Goal: Ask a question

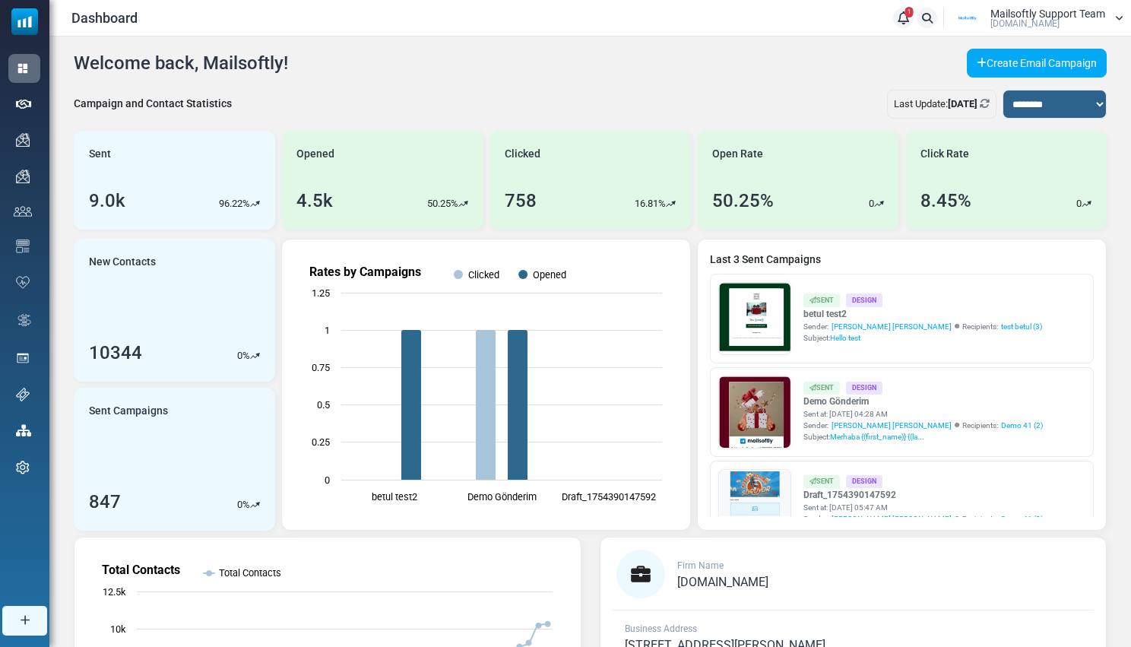
click at [0, 0] on link "Support" at bounding box center [0, 0] width 0 height 0
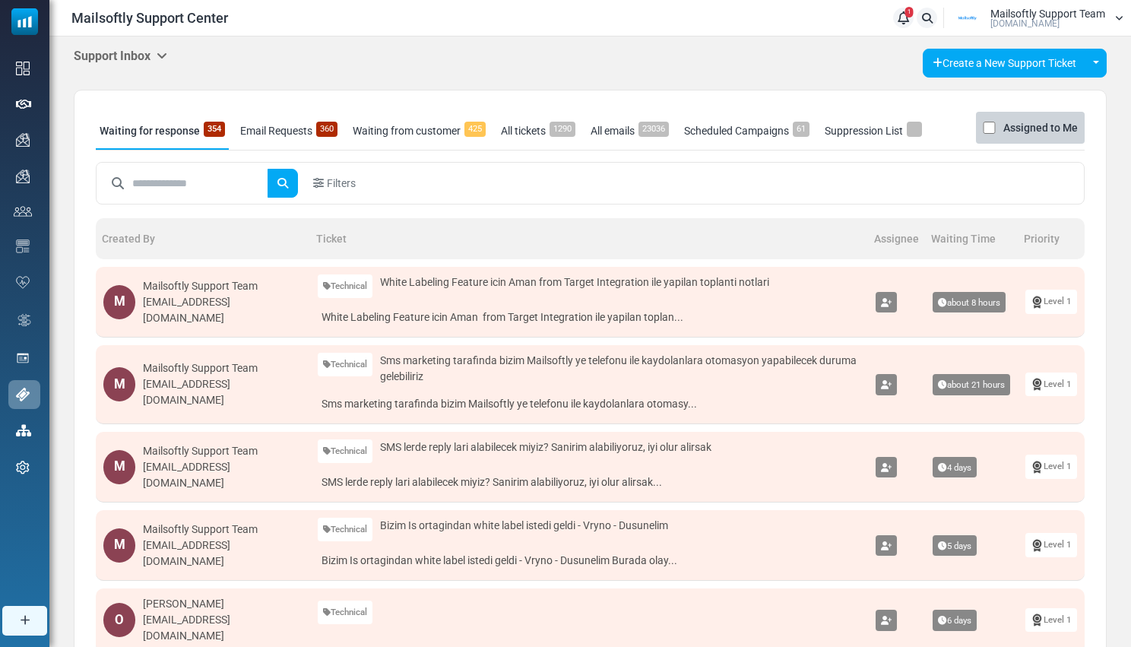
click at [164, 51] on icon at bounding box center [162, 55] width 11 height 12
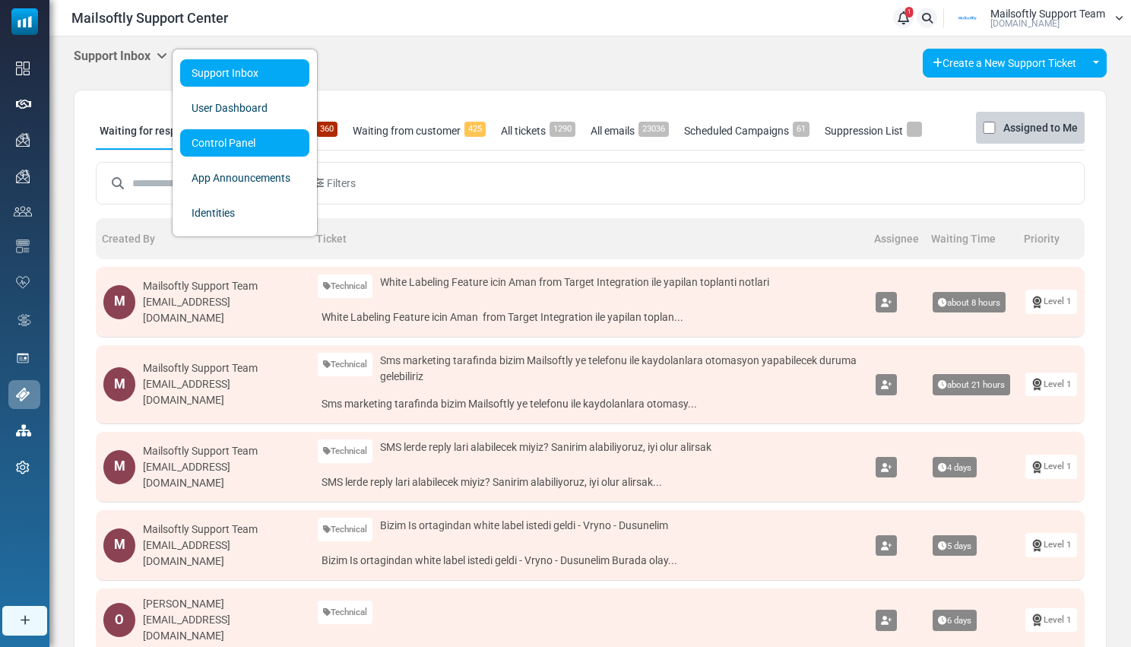
click at [218, 139] on link "Control Panel" at bounding box center [244, 142] width 129 height 27
